Goal: Task Accomplishment & Management: Manage account settings

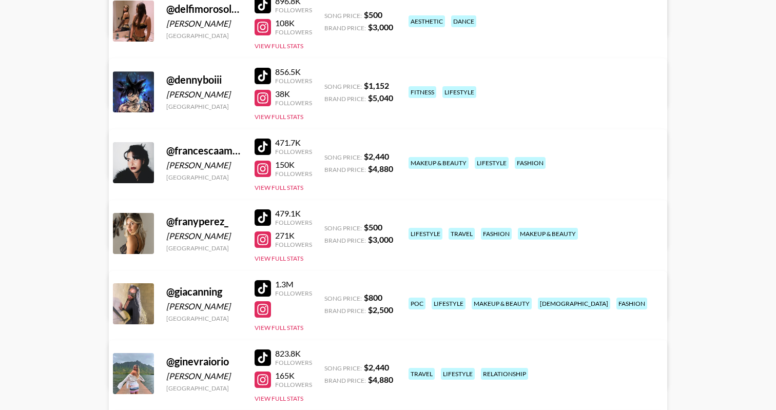
scroll to position [524, 0]
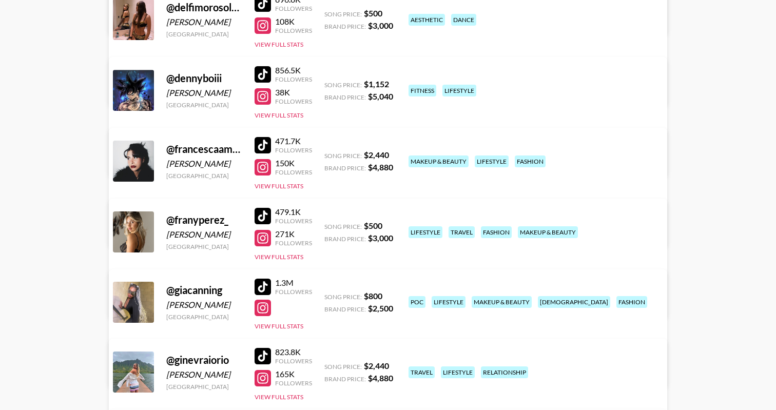
click at [263, 310] on div at bounding box center [263, 308] width 16 height 16
click at [328, 365] on link "View/Edit Details" at bounding box center [227, 370] width 200 height 10
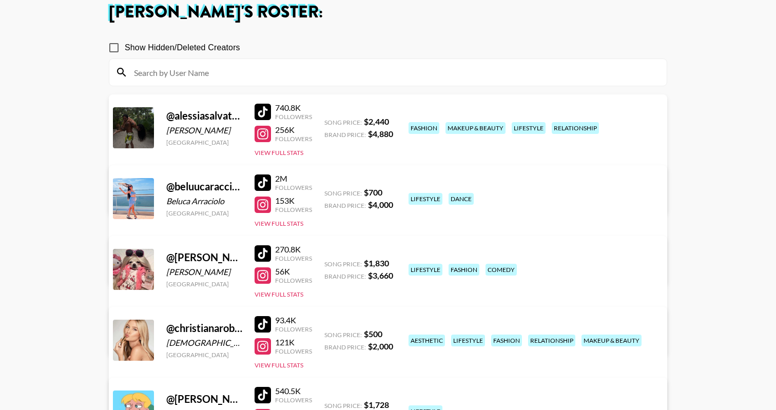
scroll to position [46, 0]
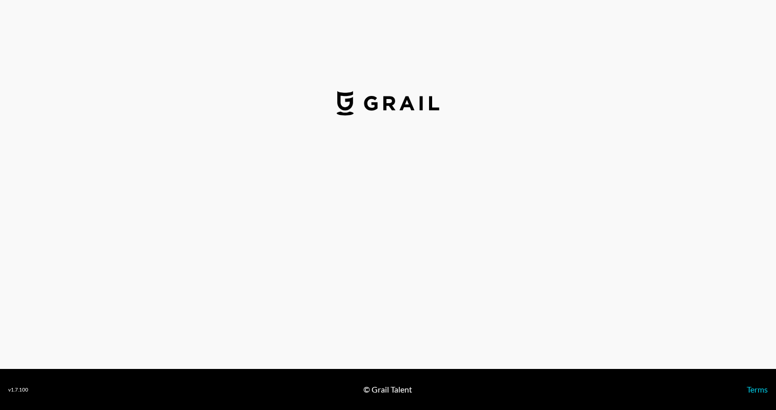
select select "USD"
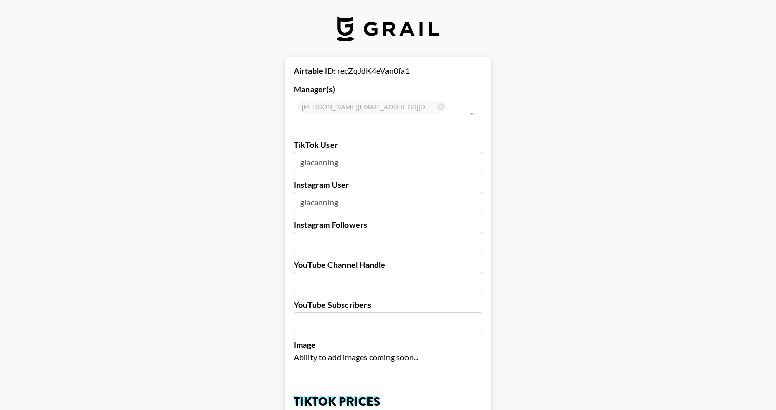
click at [327, 232] on input "number" at bounding box center [388, 242] width 189 height 20
type input "69000"
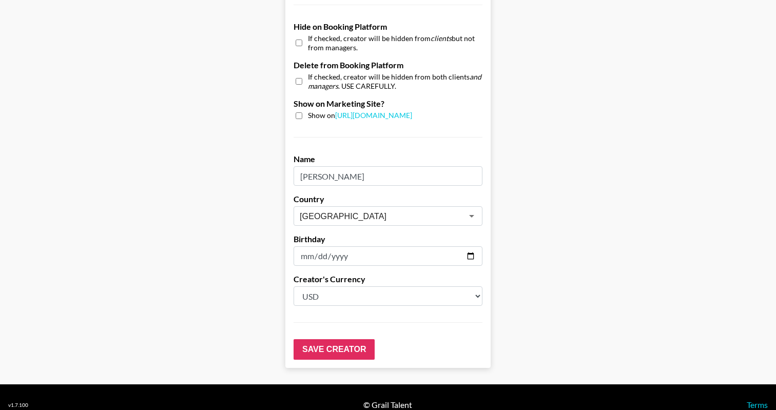
scroll to position [981, 0]
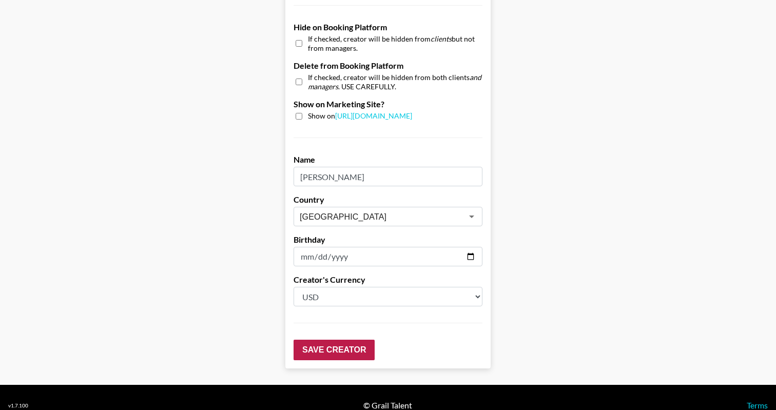
click at [330, 340] on input "Save Creator" at bounding box center [334, 350] width 81 height 21
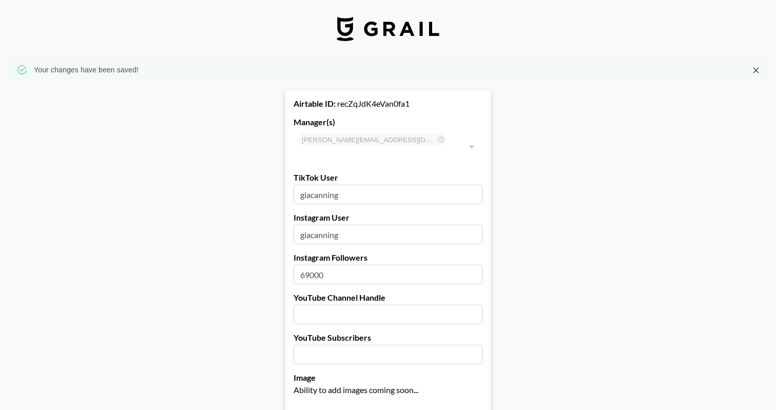
scroll to position [0, 0]
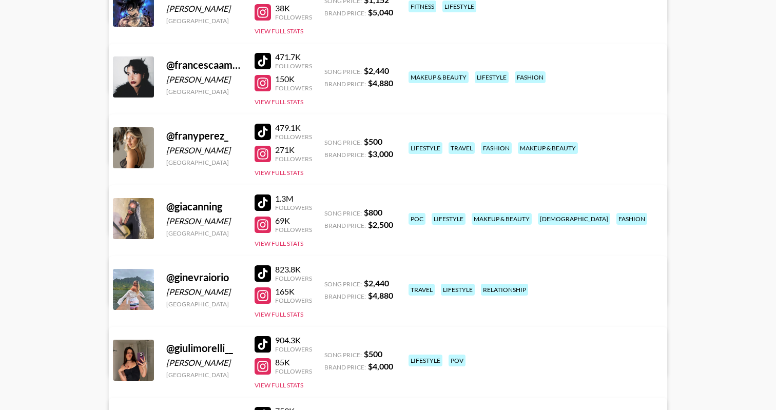
scroll to position [610, 0]
